Goal: Contribute content: Add original content to the website for others to see

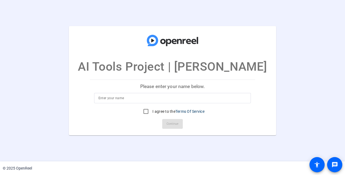
click at [157, 98] on input at bounding box center [172, 98] width 148 height 7
drag, startPoint x: 124, startPoint y: 94, endPoint x: 87, endPoint y: 95, distance: 37.2
click at [87, 95] on mat-card "AI Tools Project | Brent Please enter your name below. Sylvie I agree to the Te…" at bounding box center [172, 80] width 207 height 109
drag, startPoint x: 112, startPoint y: 96, endPoint x: 90, endPoint y: 96, distance: 21.7
click at [90, 96] on mat-card-content "Sylvie I agree to the Terms Of Service" at bounding box center [173, 105] width 166 height 24
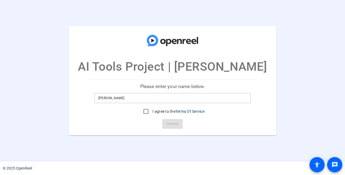
type input "Brent McGoldrick"
click at [85, 125] on mat-card "AI Tools Project | Brent Please enter your name below. Brent McGoldrick I agree…" at bounding box center [172, 80] width 207 height 109
click at [145, 112] on input "I agree to the Terms Of Service" at bounding box center [145, 111] width 11 height 11
checkbox input "true"
click at [170, 124] on span "Continue" at bounding box center [173, 124] width 12 height 8
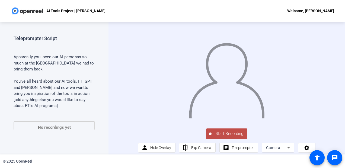
click at [219, 137] on span "Start Recording" at bounding box center [230, 134] width 36 height 6
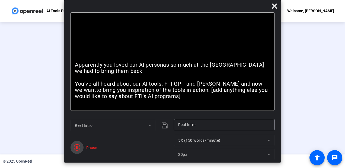
click at [79, 145] on icon "button" at bounding box center [77, 147] width 7 height 7
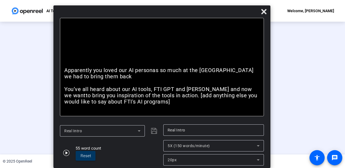
drag, startPoint x: 145, startPoint y: 8, endPoint x: 134, endPoint y: 27, distance: 21.7
click at [134, 27] on div "Bold Italic Apparently you loved our AI personas so much at the town hall we ha…" at bounding box center [161, 86] width 217 height 163
click at [266, 14] on icon at bounding box center [264, 11] width 7 height 7
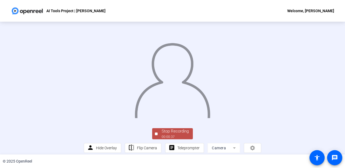
scroll to position [36, 0]
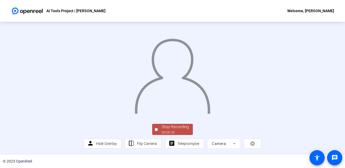
click at [162, 132] on div "00:00:39" at bounding box center [175, 132] width 27 height 5
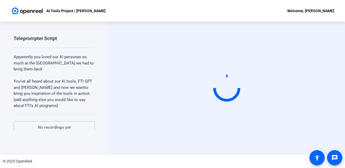
scroll to position [0, 0]
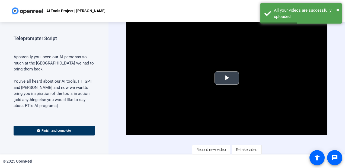
click at [227, 78] on span "Video Player" at bounding box center [227, 78] width 0 height 0
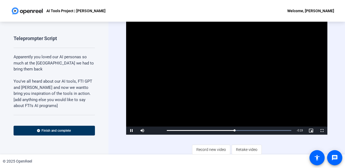
click at [110, 76] on div "Video Player is loading. Play Video Pause Mute Current Time 0:21 / Duration 0:4…" at bounding box center [226, 88] width 236 height 133
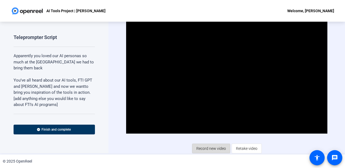
click at [204, 148] on span "Record new video" at bounding box center [211, 148] width 30 height 10
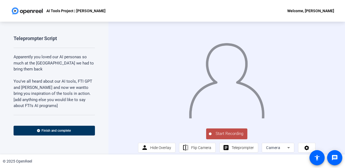
click at [216, 137] on span "Start Recording" at bounding box center [230, 134] width 36 height 6
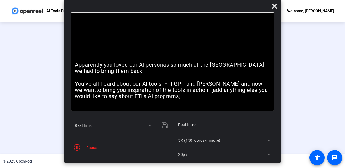
click at [94, 149] on div "Pause" at bounding box center [91, 148] width 14 height 6
click at [76, 148] on icon "button" at bounding box center [77, 147] width 7 height 7
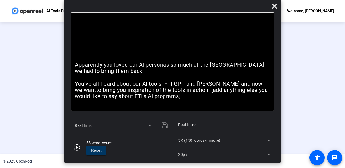
click at [261, 95] on div at bounding box center [172, 73] width 177 height 100
click at [322, 95] on div "Stop Recording 00:00:16 person Hide Overlay flip Flip Camera article Teleprompt…" at bounding box center [172, 88] width 345 height 133
click at [272, 7] on icon at bounding box center [274, 6] width 7 height 7
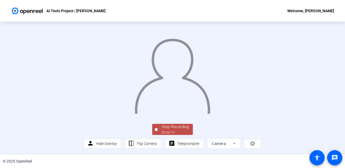
click at [162, 128] on div "Stop Recording" at bounding box center [175, 127] width 27 height 6
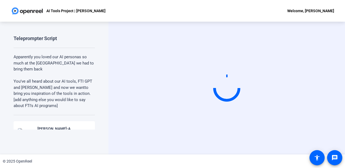
scroll to position [0, 0]
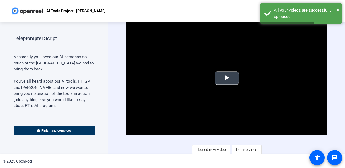
click at [227, 78] on span "Video Player" at bounding box center [227, 78] width 0 height 0
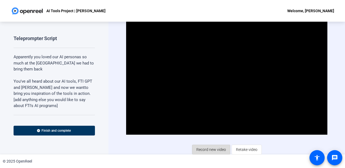
click at [209, 146] on span "Record new video" at bounding box center [211, 150] width 30 height 10
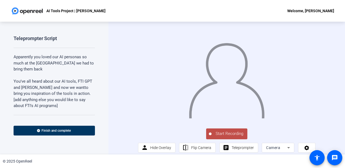
click at [233, 137] on span "Start Recording" at bounding box center [230, 134] width 36 height 6
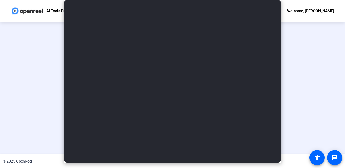
type input "Real Intro"
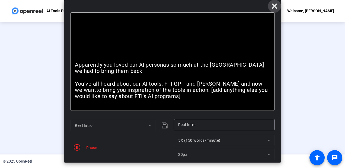
click at [276, 9] on icon at bounding box center [274, 6] width 7 height 7
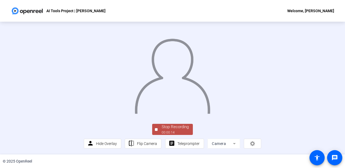
click at [177, 129] on div "Stop Recording" at bounding box center [175, 127] width 27 height 6
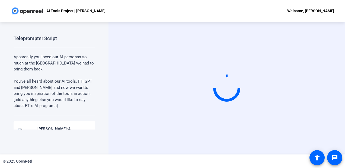
scroll to position [0, 0]
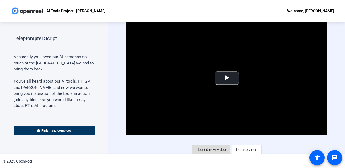
click at [203, 148] on span "Record new video" at bounding box center [211, 150] width 30 height 10
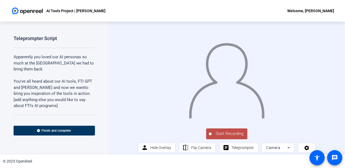
click at [220, 137] on span "Start Recording" at bounding box center [230, 134] width 36 height 6
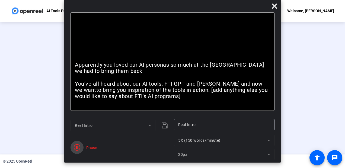
click at [81, 145] on span "button" at bounding box center [77, 147] width 13 height 13
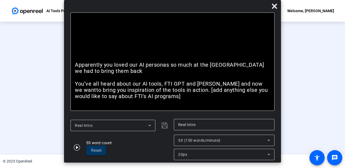
click at [330, 100] on div "Stop Recording 00:00:33 person Hide Overlay flip Flip Camera article Teleprompt…" at bounding box center [172, 88] width 345 height 133
click at [274, 4] on icon at bounding box center [274, 6] width 7 height 7
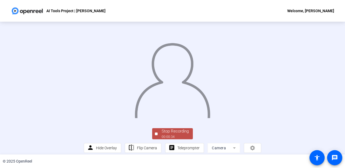
scroll to position [36, 0]
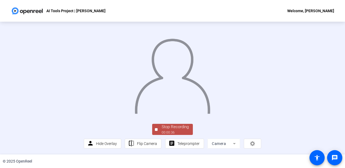
click at [171, 127] on div "Stop Recording" at bounding box center [175, 127] width 27 height 6
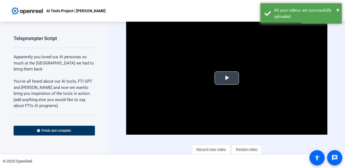
click at [227, 78] on span "Video Player" at bounding box center [227, 78] width 0 height 0
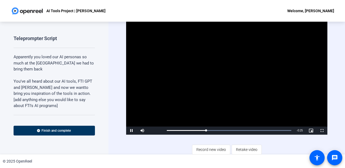
scroll to position [1, 0]
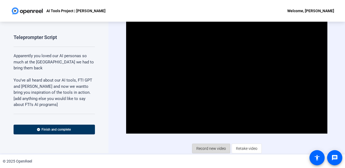
click at [209, 149] on span "Record new video" at bounding box center [211, 148] width 30 height 10
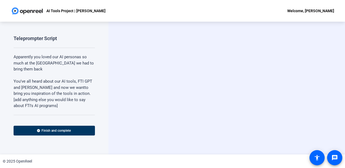
scroll to position [0, 0]
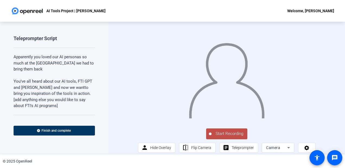
click at [226, 137] on span "Start Recording" at bounding box center [230, 134] width 36 height 6
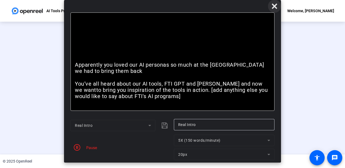
click at [276, 8] on icon at bounding box center [274, 6] width 5 height 5
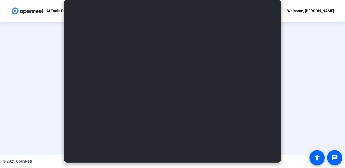
scroll to position [36, 0]
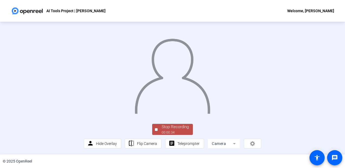
click at [172, 126] on div "Stop Recording" at bounding box center [175, 127] width 27 height 6
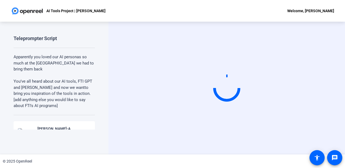
scroll to position [0, 0]
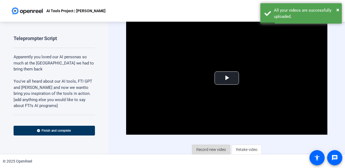
click at [218, 149] on span "Record new video" at bounding box center [211, 150] width 30 height 10
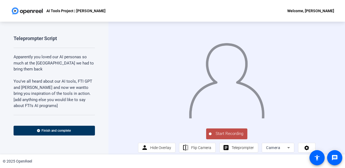
click at [226, 137] on span "Start Recording" at bounding box center [230, 134] width 36 height 6
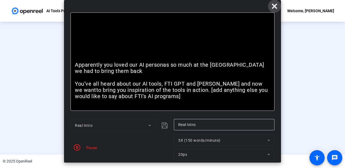
click at [274, 7] on icon at bounding box center [274, 6] width 5 height 5
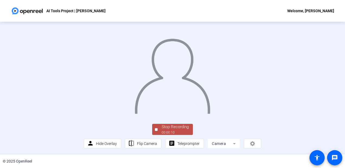
click at [168, 129] on div "Stop Recording" at bounding box center [175, 127] width 27 height 6
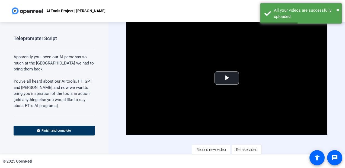
scroll to position [1, 0]
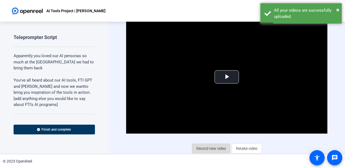
click at [202, 146] on span "Record new video" at bounding box center [211, 148] width 30 height 10
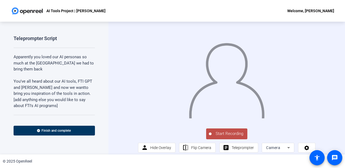
click at [225, 137] on span "Start Recording" at bounding box center [230, 134] width 36 height 6
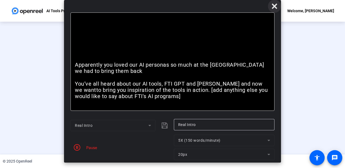
click at [276, 8] on icon at bounding box center [274, 6] width 5 height 5
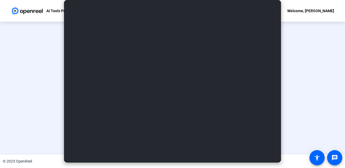
scroll to position [36, 0]
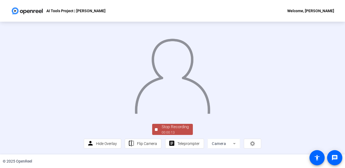
click at [172, 128] on div "Stop Recording" at bounding box center [175, 127] width 27 height 6
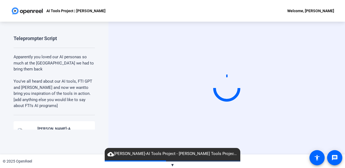
drag, startPoint x: 345, startPoint y: 89, endPoint x: 341, endPoint y: 123, distance: 34.4
click at [341, 123] on div "Start Recording" at bounding box center [226, 88] width 236 height 133
click at [98, 135] on div "Teleprompter Script Apparently you loved our AI personas so much at the town ha…" at bounding box center [54, 88] width 108 height 133
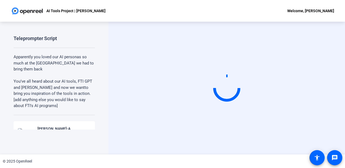
click at [114, 117] on div "Start Recording" at bounding box center [226, 88] width 236 height 133
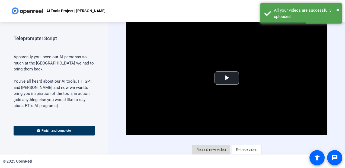
click at [206, 150] on span "Record new video" at bounding box center [211, 150] width 30 height 10
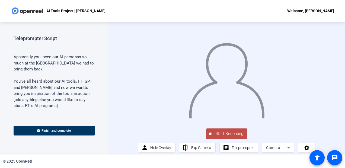
click at [227, 137] on span "Start Recording" at bounding box center [230, 134] width 36 height 6
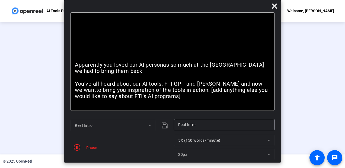
scroll to position [36, 0]
click at [274, 7] on icon at bounding box center [274, 6] width 5 height 5
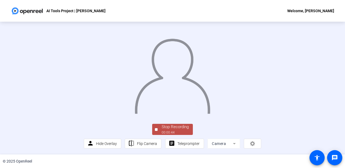
click at [175, 130] on div "Stop Recording" at bounding box center [175, 127] width 27 height 6
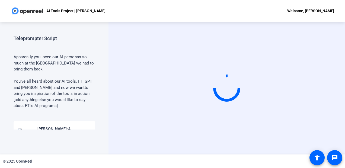
scroll to position [0, 0]
click at [334, 114] on div "Start Recording" at bounding box center [226, 88] width 236 height 133
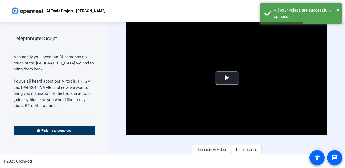
scroll to position [1, 0]
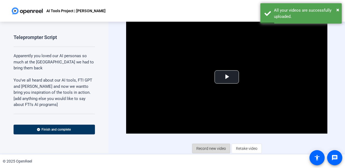
click at [210, 148] on span "Record new video" at bounding box center [211, 148] width 30 height 10
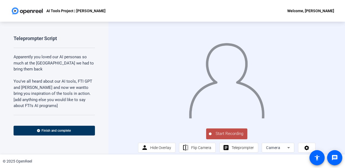
click at [228, 137] on span "Start Recording" at bounding box center [230, 134] width 36 height 6
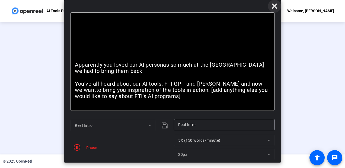
click at [271, 8] on icon at bounding box center [274, 6] width 7 height 7
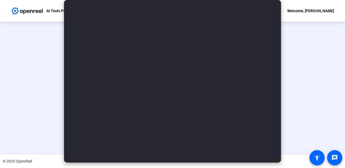
scroll to position [36, 0]
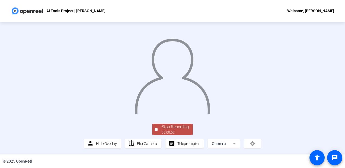
click at [172, 126] on div "Stop Recording" at bounding box center [175, 127] width 27 height 6
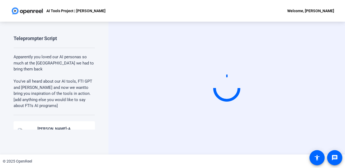
scroll to position [0, 0]
click at [343, 100] on div "Start Recording" at bounding box center [226, 88] width 236 height 133
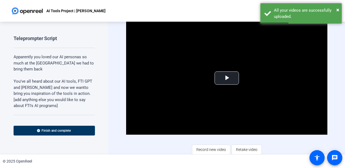
click at [222, 148] on span "Record new video" at bounding box center [211, 150] width 30 height 10
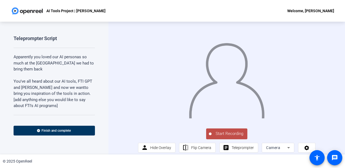
click at [235, 137] on span "Start Recording" at bounding box center [230, 134] width 36 height 6
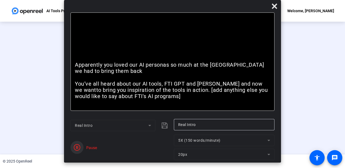
click at [76, 147] on icon "button" at bounding box center [77, 147] width 7 height 7
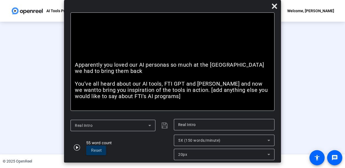
click at [328, 91] on div "Stop Recording 00:00:43 person Hide Overlay flip Flip Camera article Teleprompt…" at bounding box center [172, 88] width 345 height 133
click at [273, 6] on icon at bounding box center [274, 6] width 7 height 7
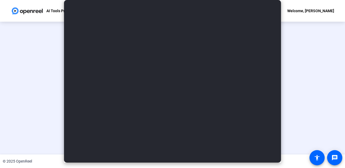
scroll to position [36, 0]
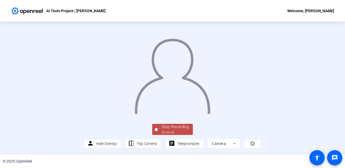
click at [180, 127] on div "Stop Recording" at bounding box center [175, 127] width 27 height 6
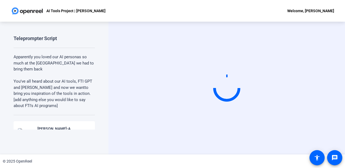
scroll to position [0, 0]
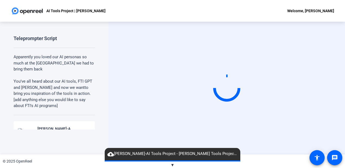
click at [336, 110] on div "Start Recording" at bounding box center [226, 88] width 236 height 133
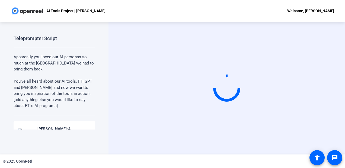
click at [339, 99] on div "Start Recording" at bounding box center [226, 88] width 236 height 133
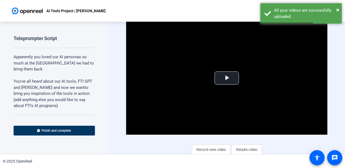
scroll to position [1, 0]
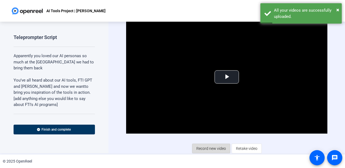
click at [213, 146] on span "Record new video" at bounding box center [211, 148] width 30 height 10
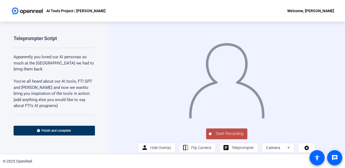
click at [230, 137] on span "Start Recording" at bounding box center [230, 134] width 36 height 6
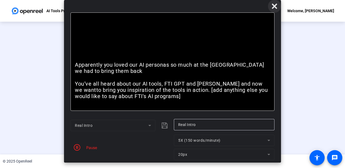
click at [273, 4] on icon at bounding box center [274, 6] width 5 height 5
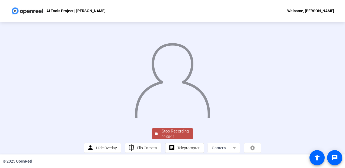
scroll to position [36, 0]
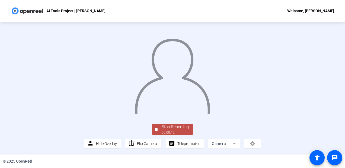
click at [170, 126] on div "Stop Recording" at bounding box center [175, 127] width 27 height 6
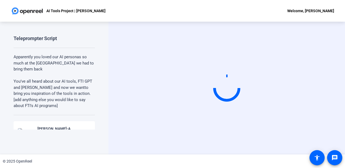
scroll to position [0, 0]
click at [332, 85] on div "Start Recording" at bounding box center [226, 88] width 236 height 133
click at [111, 69] on div "Start Recording" at bounding box center [226, 88] width 236 height 133
click at [333, 70] on div "Start Recording" at bounding box center [226, 88] width 236 height 133
click at [336, 86] on div "Start Recording" at bounding box center [226, 88] width 236 height 133
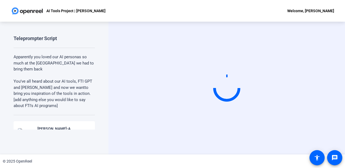
click at [336, 70] on div "Start Recording" at bounding box center [226, 88] width 236 height 133
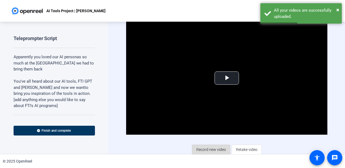
click at [213, 151] on span "Record new video" at bounding box center [211, 150] width 30 height 10
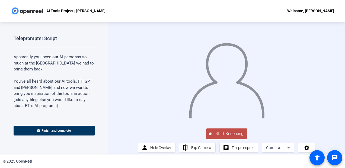
click at [224, 137] on span "Start Recording" at bounding box center [230, 134] width 36 height 6
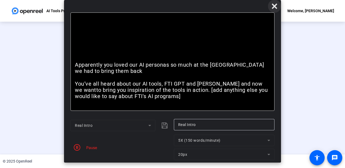
click at [276, 8] on icon at bounding box center [274, 6] width 7 height 7
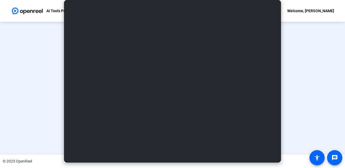
scroll to position [36, 0]
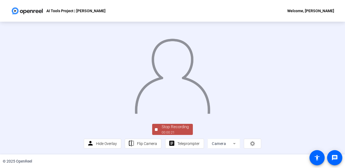
click at [172, 130] on div "Stop Recording" at bounding box center [175, 127] width 27 height 6
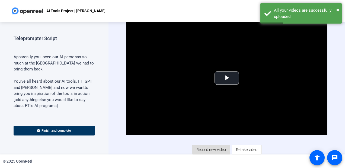
click at [203, 149] on span "Record new video" at bounding box center [211, 150] width 30 height 10
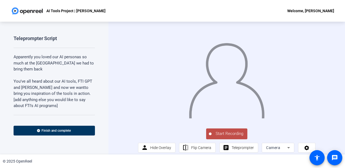
click at [227, 137] on span "Start Recording" at bounding box center [230, 134] width 36 height 6
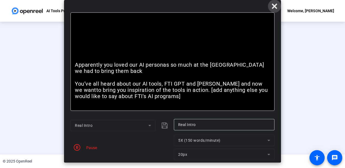
click at [275, 8] on icon at bounding box center [274, 6] width 7 height 7
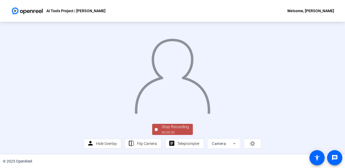
click at [170, 129] on div "Stop Recording" at bounding box center [175, 127] width 27 height 6
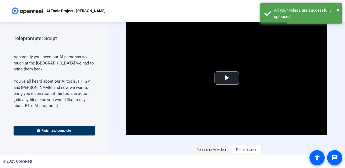
click at [212, 153] on span "Record new video" at bounding box center [211, 150] width 30 height 10
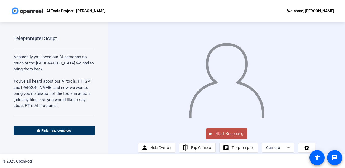
click at [231, 137] on span "Start Recording" at bounding box center [230, 134] width 36 height 6
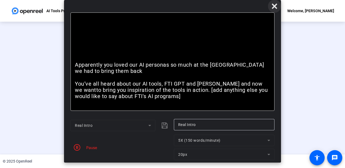
click at [274, 4] on icon at bounding box center [274, 6] width 7 height 7
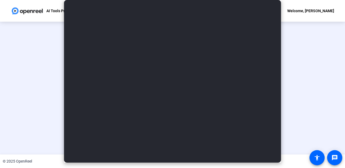
scroll to position [36, 0]
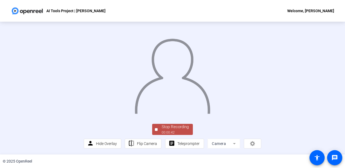
click at [179, 128] on div "Stop Recording" at bounding box center [175, 127] width 27 height 6
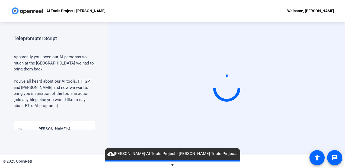
click at [334, 110] on div "Start Recording" at bounding box center [226, 88] width 236 height 133
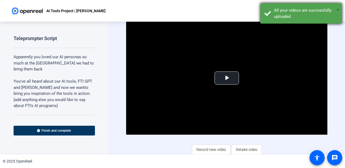
click at [339, 9] on span "×" at bounding box center [337, 10] width 3 height 7
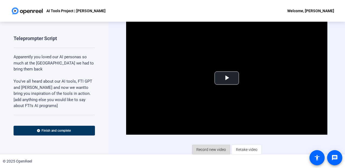
click at [212, 150] on span "Record new video" at bounding box center [211, 150] width 30 height 10
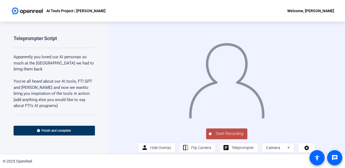
click at [233, 137] on span "Start Recording" at bounding box center [230, 134] width 36 height 6
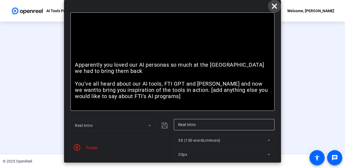
click at [274, 8] on icon at bounding box center [274, 6] width 7 height 7
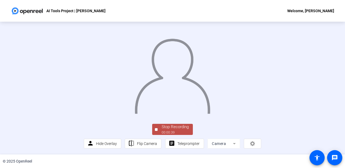
click at [183, 127] on div "Stop Recording" at bounding box center [175, 127] width 27 height 6
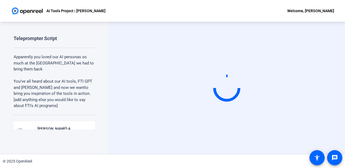
scroll to position [0, 0]
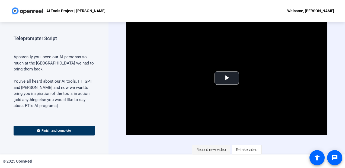
click at [209, 149] on span "Record new video" at bounding box center [211, 150] width 30 height 10
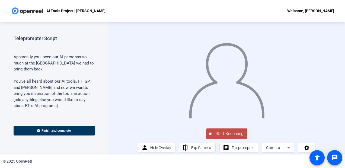
click at [180, 142] on div "Start Recording person Hide Overlay flip Flip Camera article Teleprompter Camera" at bounding box center [226, 139] width 177 height 25
click at [214, 137] on span "Start Recording" at bounding box center [230, 134] width 36 height 6
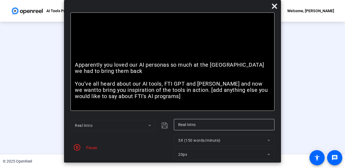
click at [318, 55] on div "Stop Recording 00:00:24 person Hide Overlay flip Flip Camera article Teleprompt…" at bounding box center [172, 88] width 345 height 133
click at [278, 5] on span at bounding box center [274, 6] width 13 height 13
click at [277, 6] on icon at bounding box center [274, 6] width 7 height 7
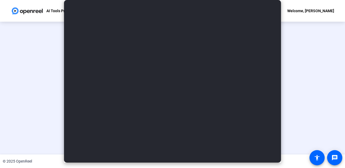
scroll to position [36, 0]
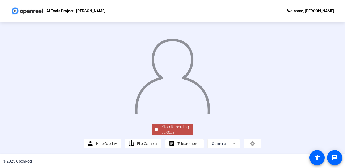
click at [174, 123] on div "Stop Recording 00:00:28 person Hide Overlay flip Flip Camera article Teleprompt…" at bounding box center [172, 83] width 177 height 129
click at [174, 126] on div "Stop Recording" at bounding box center [175, 127] width 27 height 6
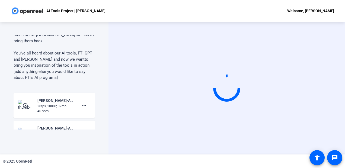
scroll to position [47, 0]
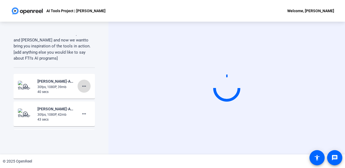
click at [84, 83] on mat-icon "more_horiz" at bounding box center [84, 86] width 7 height 7
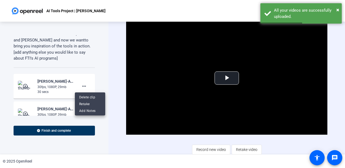
click at [103, 73] on div at bounding box center [172, 84] width 345 height 168
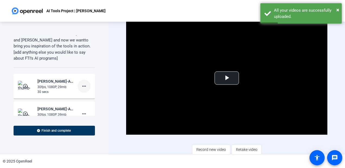
click at [81, 85] on mat-icon "more_horiz" at bounding box center [84, 86] width 7 height 7
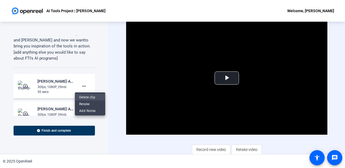
click at [81, 97] on span "Delete clip" at bounding box center [90, 97] width 22 height 7
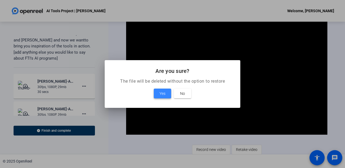
click at [160, 93] on span "Yes" at bounding box center [162, 93] width 6 height 7
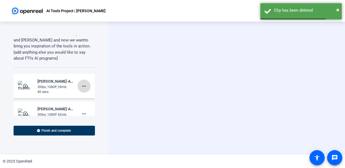
click at [82, 86] on mat-icon "more_horiz" at bounding box center [84, 86] width 7 height 7
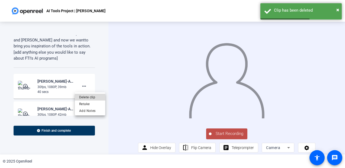
click at [83, 95] on span "Delete clip" at bounding box center [90, 97] width 22 height 7
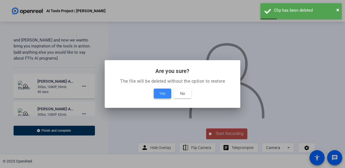
click at [159, 93] on span at bounding box center [162, 93] width 17 height 13
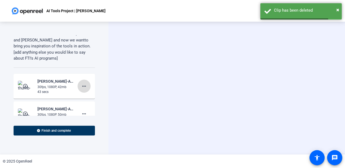
click at [81, 86] on mat-icon "more_horiz" at bounding box center [84, 86] width 7 height 7
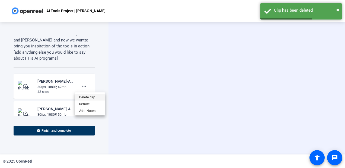
click at [87, 100] on span "Delete clip" at bounding box center [90, 97] width 22 height 7
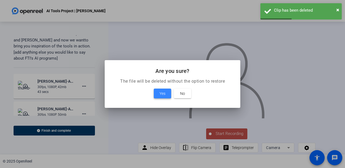
click at [162, 94] on span "Yes" at bounding box center [162, 93] width 6 height 7
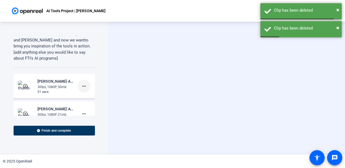
click at [78, 83] on span at bounding box center [84, 86] width 13 height 13
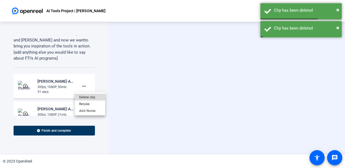
click at [91, 98] on span "Delete clip" at bounding box center [90, 97] width 22 height 7
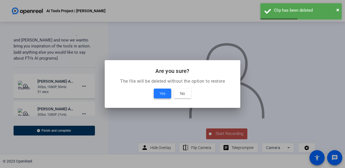
click at [162, 95] on span "Yes" at bounding box center [162, 93] width 6 height 7
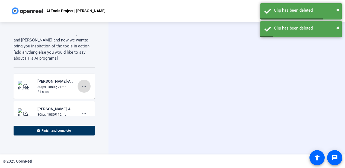
click at [81, 88] on mat-icon "more_horiz" at bounding box center [84, 86] width 7 height 7
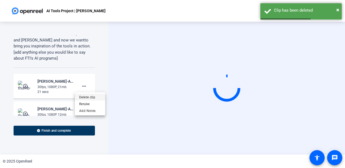
click at [82, 97] on span "Delete clip" at bounding box center [90, 97] width 22 height 7
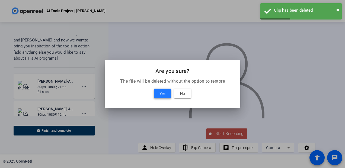
click at [163, 94] on span "Yes" at bounding box center [162, 93] width 6 height 7
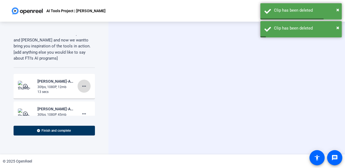
click at [81, 86] on mat-icon "more_horiz" at bounding box center [84, 86] width 7 height 7
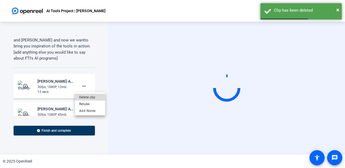
click at [83, 98] on span "Delete clip" at bounding box center [90, 97] width 22 height 7
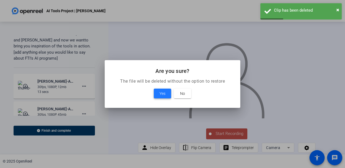
click at [162, 95] on span "Yes" at bounding box center [162, 93] width 6 height 7
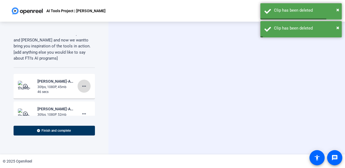
click at [82, 85] on mat-icon "more_horiz" at bounding box center [84, 86] width 7 height 7
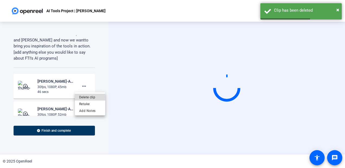
click at [89, 95] on span "Delete clip" at bounding box center [90, 97] width 22 height 7
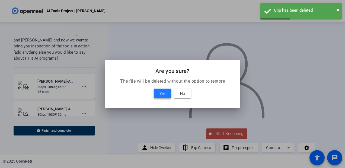
click at [161, 95] on span "Yes" at bounding box center [162, 93] width 6 height 7
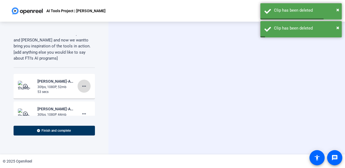
click at [82, 85] on mat-icon "more_horiz" at bounding box center [84, 86] width 7 height 7
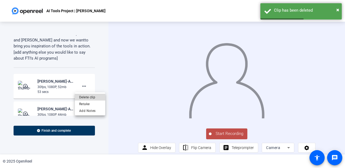
click at [86, 95] on span "Delete clip" at bounding box center [90, 97] width 22 height 7
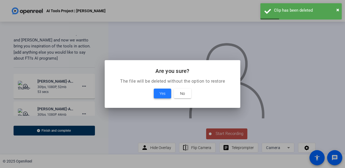
click at [160, 96] on span "Yes" at bounding box center [162, 93] width 6 height 7
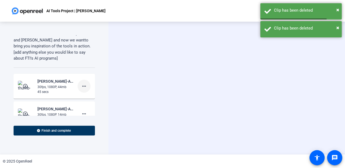
click at [81, 84] on mat-icon "more_horiz" at bounding box center [84, 86] width 7 height 7
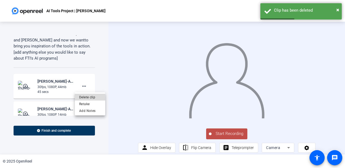
click at [88, 95] on span "Delete clip" at bounding box center [90, 97] width 22 height 7
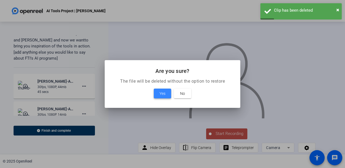
click at [161, 94] on span "Yes" at bounding box center [162, 93] width 6 height 7
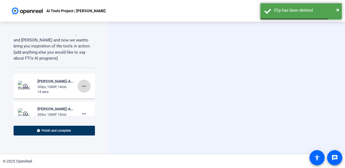
click at [83, 87] on mat-icon "more_horiz" at bounding box center [84, 86] width 7 height 7
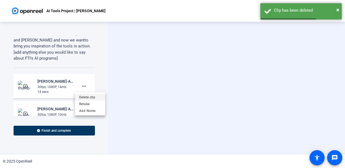
click at [85, 97] on span "Delete clip" at bounding box center [90, 97] width 22 height 7
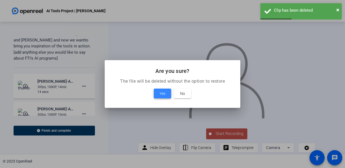
click at [160, 93] on span "Yes" at bounding box center [162, 93] width 6 height 7
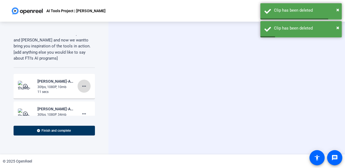
click at [81, 84] on mat-icon "more_horiz" at bounding box center [84, 86] width 7 height 7
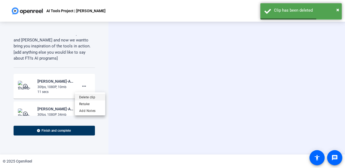
click at [90, 95] on span "Delete clip" at bounding box center [90, 97] width 22 height 7
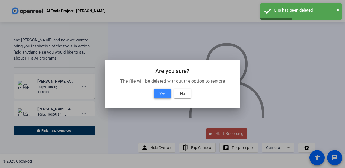
click at [165, 93] on span "Yes" at bounding box center [162, 93] width 6 height 7
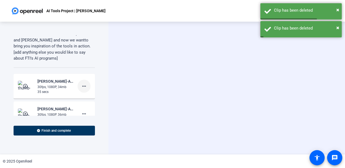
click at [83, 86] on mat-icon "more_horiz" at bounding box center [84, 86] width 7 height 7
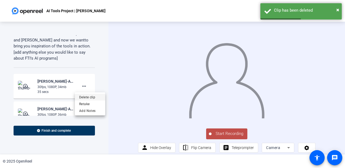
click at [84, 94] on span "Delete clip" at bounding box center [90, 97] width 22 height 7
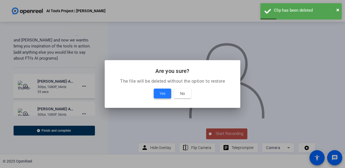
click at [159, 94] on span at bounding box center [162, 93] width 17 height 13
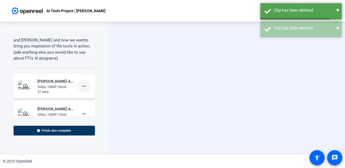
click at [81, 85] on mat-icon "more_horiz" at bounding box center [84, 86] width 7 height 7
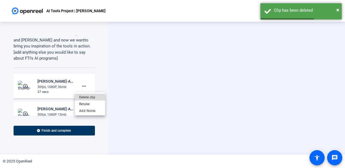
click at [91, 96] on span "Delete clip" at bounding box center [90, 97] width 22 height 7
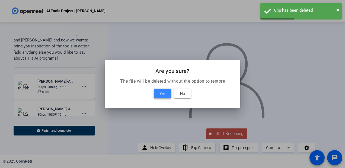
click at [160, 94] on span "Yes" at bounding box center [162, 93] width 6 height 7
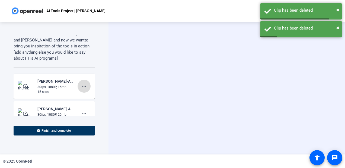
click at [82, 86] on mat-icon "more_horiz" at bounding box center [84, 86] width 7 height 7
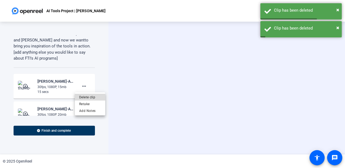
click at [91, 95] on span "Delete clip" at bounding box center [90, 97] width 22 height 7
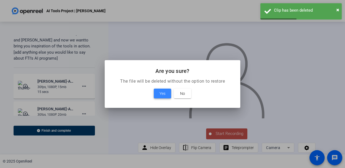
click at [156, 95] on span at bounding box center [162, 93] width 17 height 13
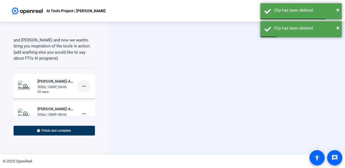
click at [81, 86] on mat-icon "more_horiz" at bounding box center [84, 86] width 7 height 7
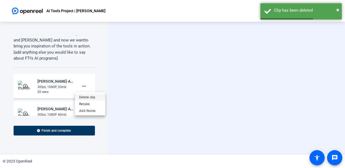
click at [86, 96] on span "Delete clip" at bounding box center [90, 97] width 22 height 7
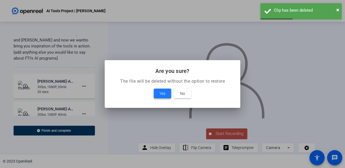
click at [164, 96] on span "Yes" at bounding box center [162, 93] width 6 height 7
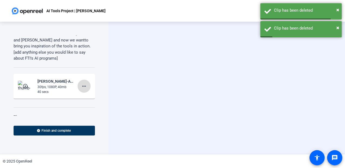
click at [81, 85] on mat-icon "more_horiz" at bounding box center [84, 86] width 7 height 7
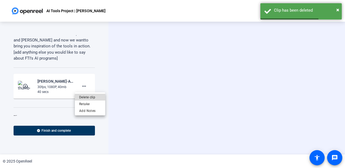
click at [86, 97] on span "Delete clip" at bounding box center [90, 97] width 22 height 7
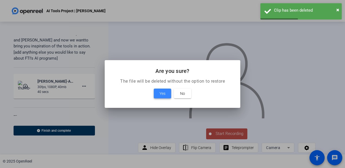
click at [162, 95] on span "Yes" at bounding box center [162, 93] width 6 height 7
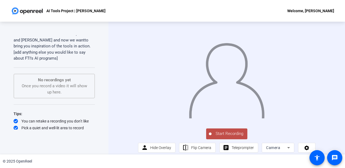
click at [228, 137] on span "Start Recording" at bounding box center [230, 134] width 36 height 6
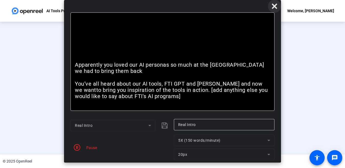
click at [275, 8] on icon at bounding box center [274, 6] width 7 height 7
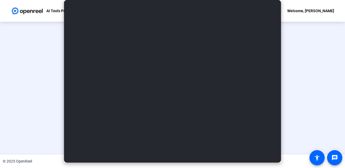
scroll to position [36, 0]
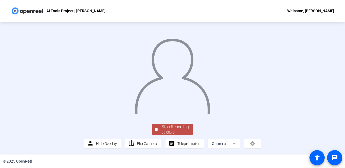
click at [180, 129] on div "Stop Recording" at bounding box center [175, 127] width 27 height 6
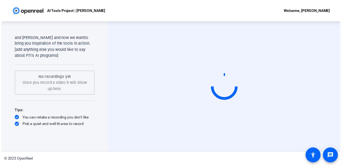
scroll to position [55, 0]
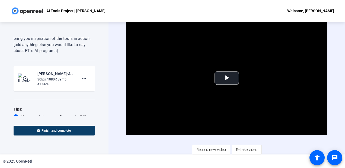
click at [63, 131] on span "Finish and complete" at bounding box center [55, 131] width 29 height 4
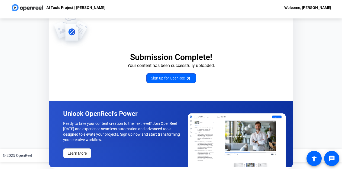
scroll to position [5, 0]
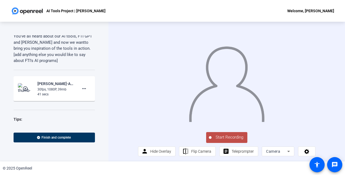
scroll to position [65, 0]
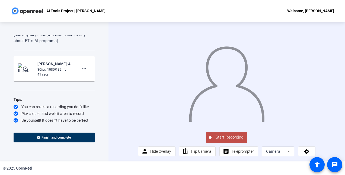
click at [216, 140] on span "Start Recording" at bounding box center [230, 137] width 36 height 6
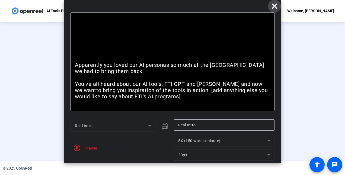
click at [276, 3] on icon at bounding box center [274, 6] width 7 height 7
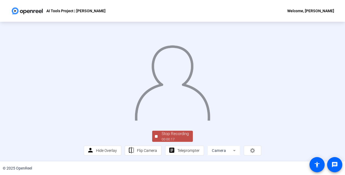
click at [172, 135] on div "Stop Recording" at bounding box center [175, 133] width 27 height 6
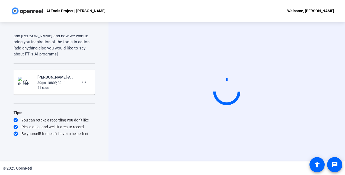
scroll to position [0, 0]
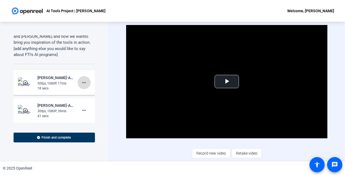
click at [81, 82] on mat-icon "more_horiz" at bounding box center [84, 82] width 7 height 7
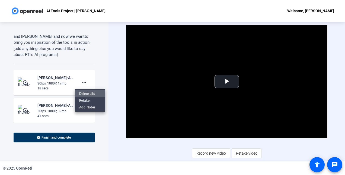
click at [84, 94] on span "Delete clip" at bounding box center [90, 93] width 22 height 7
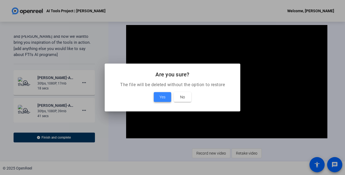
click at [162, 98] on span "Yes" at bounding box center [162, 97] width 6 height 7
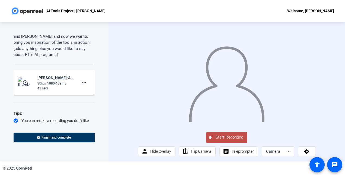
click at [231, 140] on span "Start Recording" at bounding box center [230, 137] width 36 height 6
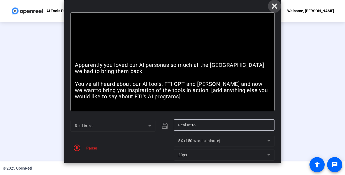
click at [276, 4] on icon at bounding box center [274, 6] width 7 height 7
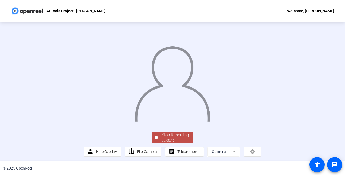
scroll to position [33, 0]
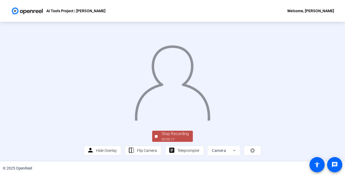
click at [168, 134] on div "Stop Recording" at bounding box center [175, 133] width 27 height 6
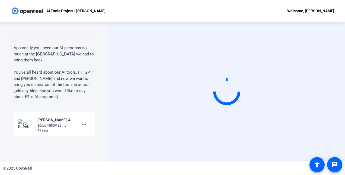
scroll to position [51, 0]
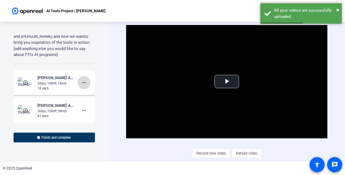
click at [83, 82] on mat-icon "more_horiz" at bounding box center [84, 82] width 7 height 7
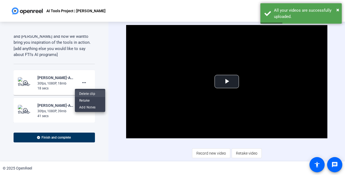
click at [88, 93] on span "Delete clip" at bounding box center [90, 93] width 22 height 7
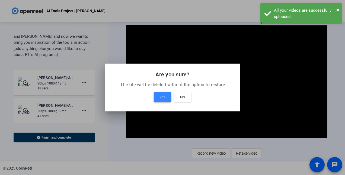
click at [161, 95] on span "Yes" at bounding box center [162, 97] width 6 height 7
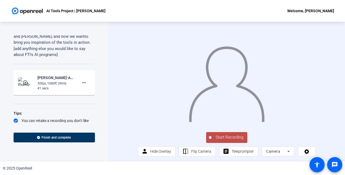
click at [234, 140] on span "Start Recording" at bounding box center [230, 137] width 36 height 6
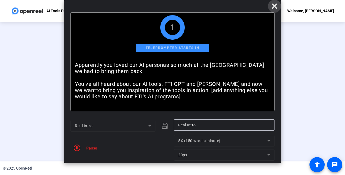
click at [273, 5] on icon at bounding box center [274, 6] width 5 height 5
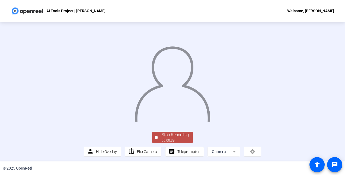
scroll to position [33, 0]
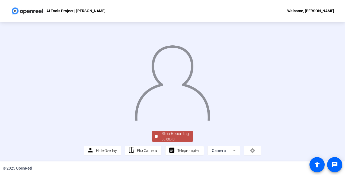
click at [172, 137] on div "00:00:40" at bounding box center [175, 139] width 27 height 5
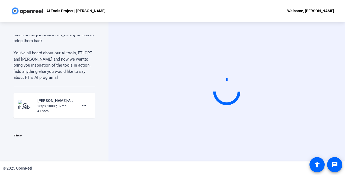
scroll to position [51, 0]
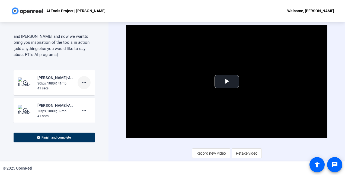
click at [85, 82] on span at bounding box center [84, 82] width 13 height 13
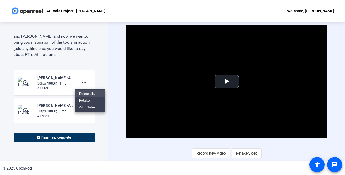
click at [85, 91] on span "Delete clip" at bounding box center [90, 93] width 22 height 7
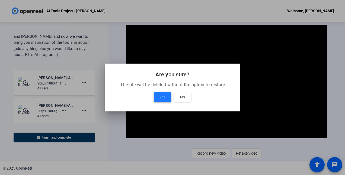
click at [158, 99] on span at bounding box center [162, 96] width 17 height 13
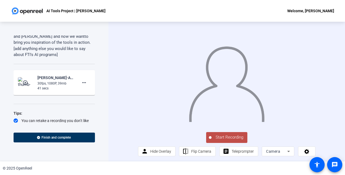
click at [232, 140] on span "Start Recording" at bounding box center [230, 137] width 36 height 6
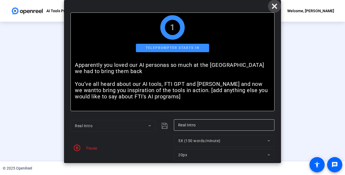
click at [276, 6] on icon at bounding box center [274, 6] width 7 height 7
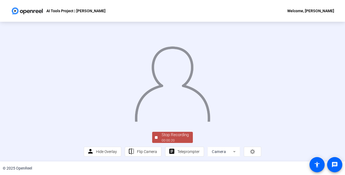
click at [171, 121] on img at bounding box center [172, 82] width 77 height 80
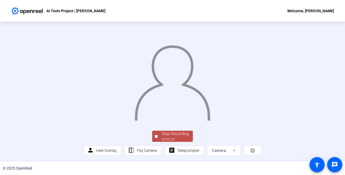
click at [162, 135] on div "Stop Recording" at bounding box center [175, 133] width 27 height 6
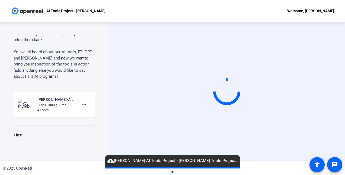
scroll to position [51, 0]
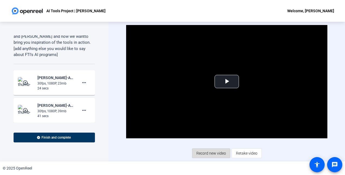
click at [215, 153] on span "Record new video" at bounding box center [211, 153] width 30 height 10
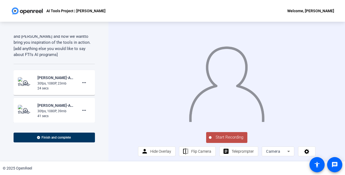
click at [229, 140] on span "Start Recording" at bounding box center [230, 137] width 36 height 6
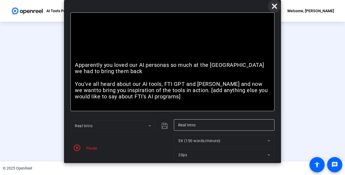
click at [273, 3] on icon at bounding box center [274, 6] width 7 height 7
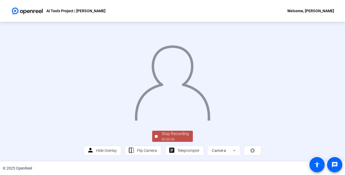
scroll to position [33, 0]
click at [178, 135] on div "Stop Recording" at bounding box center [175, 133] width 27 height 6
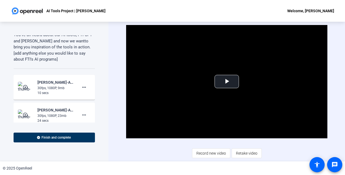
scroll to position [46, 0]
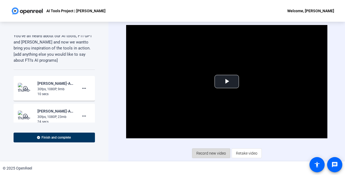
click at [213, 154] on span "Record new video" at bounding box center [211, 153] width 30 height 10
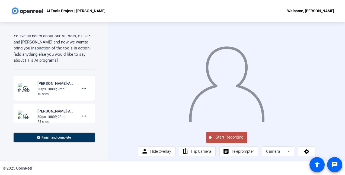
click at [228, 140] on span "Start Recording" at bounding box center [230, 137] width 36 height 6
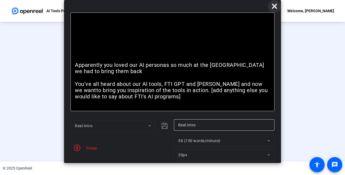
click at [274, 8] on icon at bounding box center [274, 6] width 5 height 5
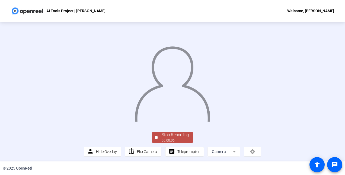
click at [185, 121] on img at bounding box center [172, 82] width 77 height 80
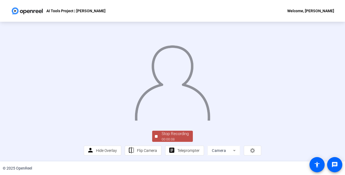
scroll to position [33, 0]
click at [175, 136] on div "Stop Recording" at bounding box center [175, 133] width 27 height 6
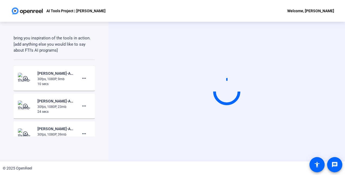
scroll to position [55, 0]
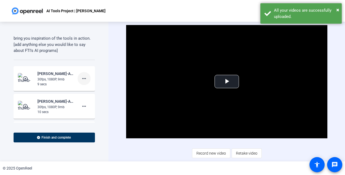
click at [82, 79] on mat-icon "more_horiz" at bounding box center [84, 78] width 7 height 7
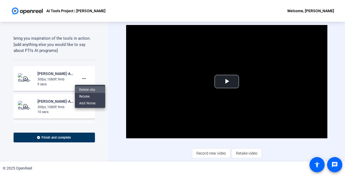
click at [81, 89] on span "Delete clip" at bounding box center [90, 89] width 22 height 7
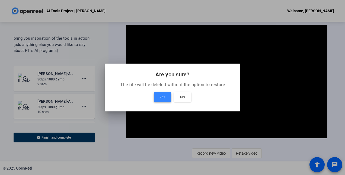
click at [163, 97] on span "Yes" at bounding box center [162, 97] width 6 height 7
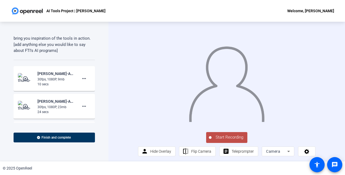
click at [228, 140] on span "Start Recording" at bounding box center [230, 137] width 36 height 6
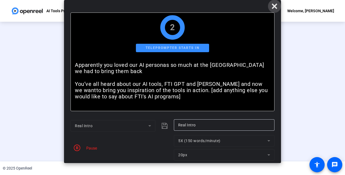
click at [276, 6] on icon at bounding box center [274, 6] width 7 height 7
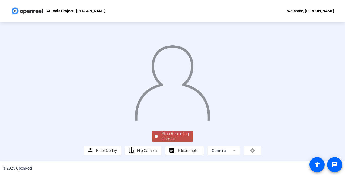
scroll to position [25, 0]
click at [177, 137] on div "Stop Recording" at bounding box center [175, 133] width 27 height 6
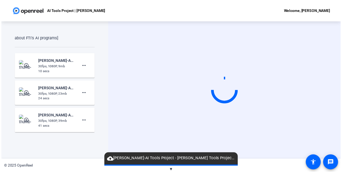
scroll to position [107, 0]
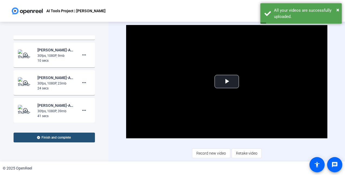
click at [68, 136] on span "Finish and complete" at bounding box center [55, 137] width 29 height 4
